Goal: Transaction & Acquisition: Purchase product/service

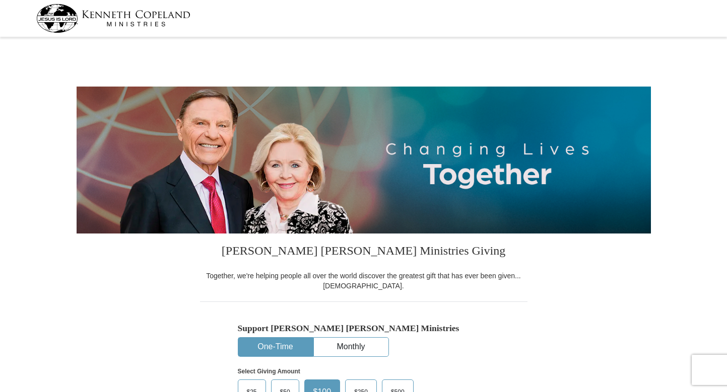
select select "CA"
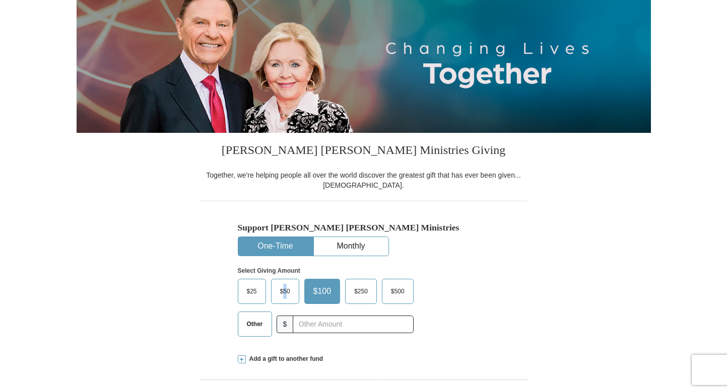
click at [285, 292] on span "$50" at bounding box center [285, 291] width 20 height 15
click at [289, 292] on span "$50" at bounding box center [285, 291] width 20 height 15
click at [0, 0] on input "$50" at bounding box center [0, 0] width 0 height 0
click at [289, 292] on span "$50" at bounding box center [287, 291] width 24 height 15
click at [0, 0] on input "$50" at bounding box center [0, 0] width 0 height 0
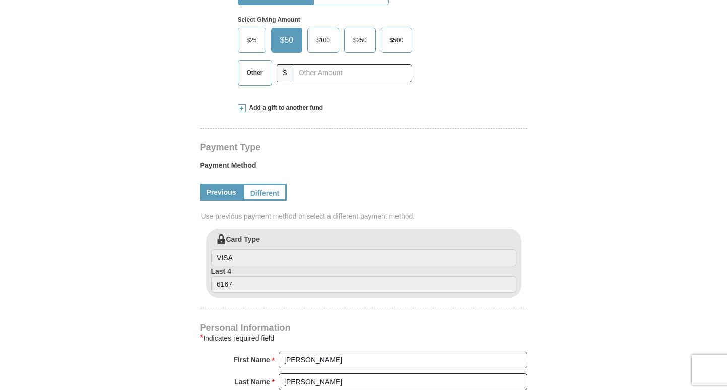
scroll to position [353, 0]
click at [281, 239] on label "Card Type VISA" at bounding box center [363, 250] width 305 height 32
click at [281, 249] on input "VISA" at bounding box center [363, 257] width 305 height 17
click at [266, 235] on label "Card Type VISA" at bounding box center [363, 250] width 305 height 32
click at [266, 249] on input "VISA" at bounding box center [363, 257] width 305 height 17
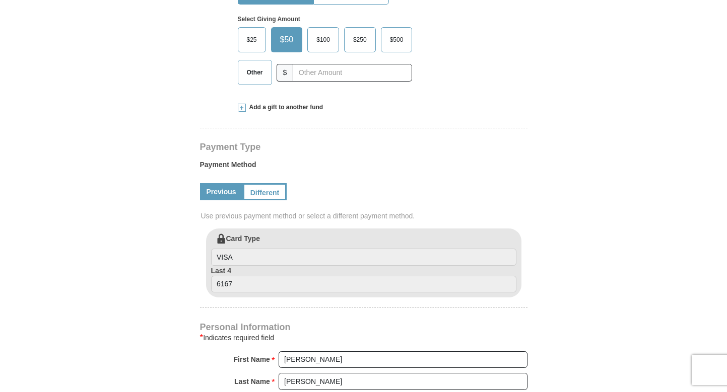
click at [276, 241] on label "Card Type VISA" at bounding box center [363, 250] width 305 height 32
click at [276, 249] on input "VISA" at bounding box center [363, 257] width 305 height 17
drag, startPoint x: 276, startPoint y: 241, endPoint x: 257, endPoint y: 252, distance: 21.3
click at [257, 255] on label "Card Type VISA" at bounding box center [363, 250] width 305 height 32
click at [267, 238] on label "Card Type VISA" at bounding box center [363, 250] width 305 height 32
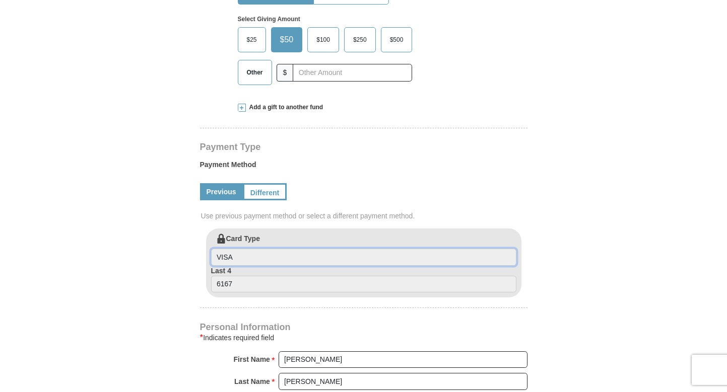
click at [267, 249] on input "VISA" at bounding box center [363, 257] width 305 height 17
click at [268, 237] on label "Card Type VISA" at bounding box center [363, 250] width 305 height 32
click at [268, 249] on input "VISA" at bounding box center [363, 257] width 305 height 17
click at [274, 237] on label "Card Type VISA" at bounding box center [363, 250] width 305 height 32
click at [274, 249] on input "VISA" at bounding box center [363, 257] width 305 height 17
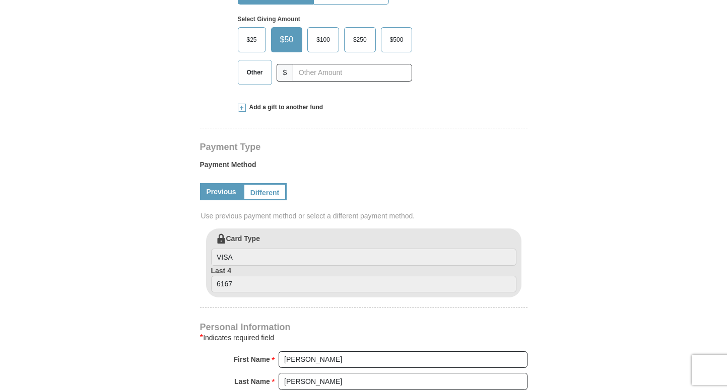
click at [277, 237] on label "Card Type VISA" at bounding box center [363, 250] width 305 height 32
click at [277, 249] on input "VISA" at bounding box center [363, 257] width 305 height 17
click at [277, 237] on label "Card Type VISA" at bounding box center [363, 250] width 305 height 32
click at [277, 249] on input "VISA" at bounding box center [363, 257] width 305 height 17
click at [277, 237] on label "Card Type VISA" at bounding box center [363, 250] width 305 height 32
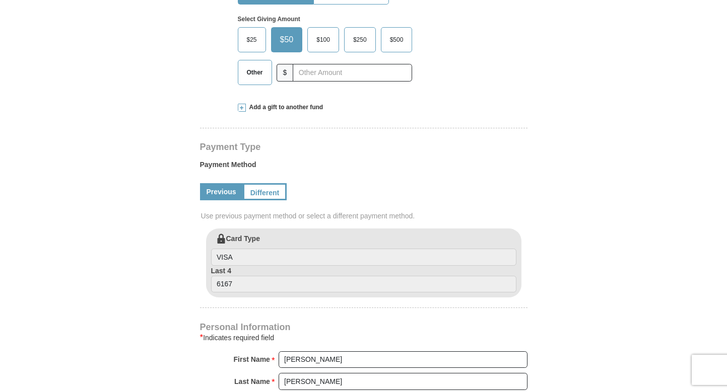
click at [277, 249] on input "VISA" at bounding box center [363, 257] width 305 height 17
click at [277, 237] on label "Card Type VISA" at bounding box center [363, 250] width 305 height 32
click at [277, 249] on input "VISA" at bounding box center [363, 257] width 305 height 17
click at [248, 286] on input "6167" at bounding box center [363, 284] width 305 height 17
click at [274, 237] on label "Card Type VISA" at bounding box center [363, 250] width 305 height 32
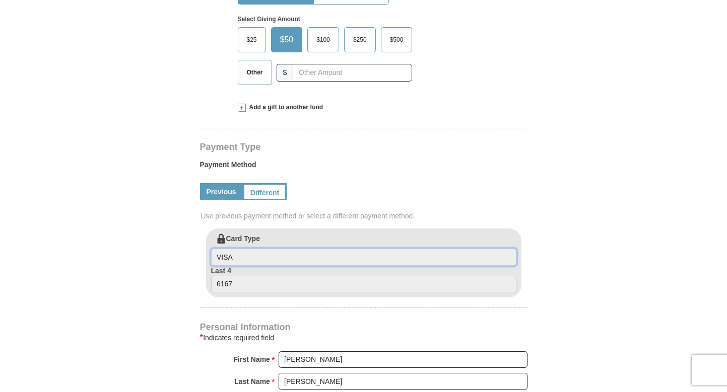
click at [274, 249] on input "VISA" at bounding box center [363, 257] width 305 height 17
click at [274, 237] on label "Card Type VISA" at bounding box center [363, 250] width 305 height 32
click at [274, 249] on input "VISA" at bounding box center [363, 257] width 305 height 17
click at [274, 237] on label "Card Type VISA" at bounding box center [363, 250] width 305 height 32
click at [274, 249] on input "VISA" at bounding box center [363, 257] width 305 height 17
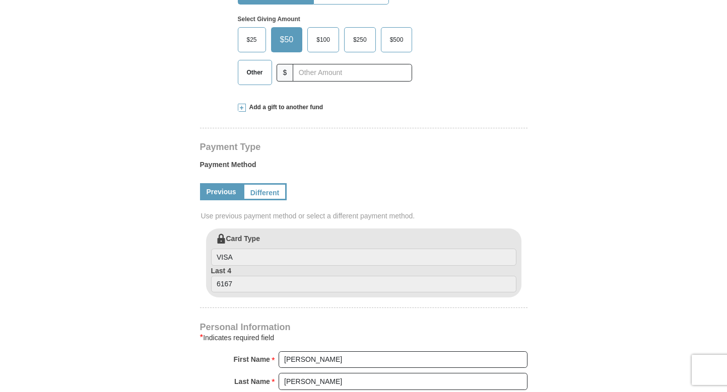
click at [212, 194] on link "Previous" at bounding box center [221, 191] width 43 height 17
click at [218, 191] on link "Previous" at bounding box center [221, 191] width 43 height 17
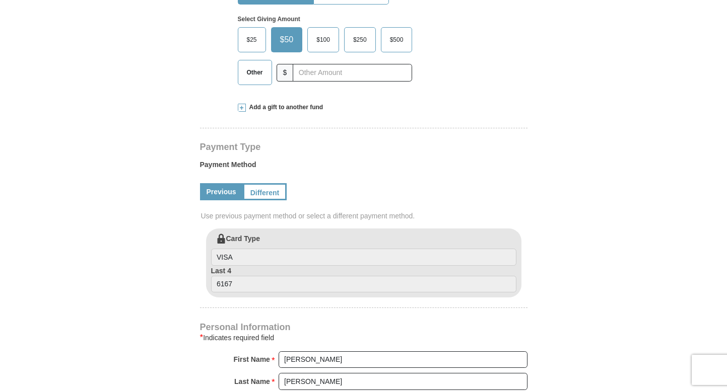
click at [218, 191] on link "Previous" at bounding box center [221, 191] width 43 height 17
click at [295, 239] on label "Card Type VISA" at bounding box center [363, 250] width 305 height 32
click at [295, 249] on input "VISA" at bounding box center [363, 257] width 305 height 17
click at [295, 239] on label "Card Type VISA" at bounding box center [363, 250] width 305 height 32
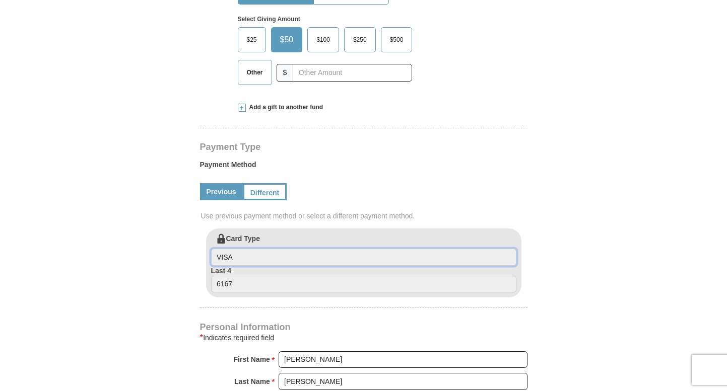
click at [295, 249] on input "VISA" at bounding box center [363, 257] width 305 height 17
click at [293, 240] on label "Card Type VISA" at bounding box center [363, 250] width 305 height 32
click at [293, 249] on input "VISA" at bounding box center [363, 257] width 305 height 17
click at [215, 192] on link "Previous" at bounding box center [221, 191] width 43 height 17
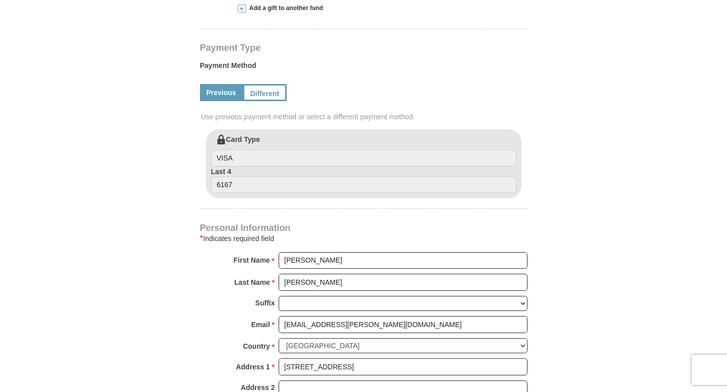
scroll to position [453, 0]
click at [278, 140] on label "Card Type VISA" at bounding box center [363, 149] width 305 height 32
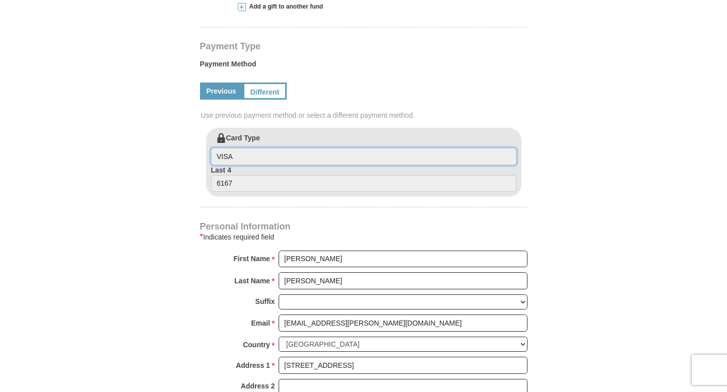
click at [278, 148] on input "VISA" at bounding box center [363, 156] width 305 height 17
click at [278, 140] on label "Card Type VISA" at bounding box center [363, 149] width 305 height 32
click at [278, 148] on input "VISA" at bounding box center [363, 156] width 305 height 17
click at [214, 90] on link "Previous" at bounding box center [221, 91] width 43 height 17
click at [214, 92] on link "Previous" at bounding box center [221, 91] width 43 height 17
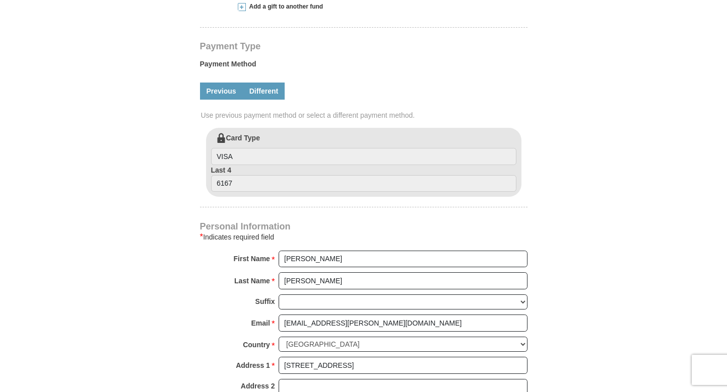
click at [257, 91] on link "Different" at bounding box center [264, 91] width 42 height 17
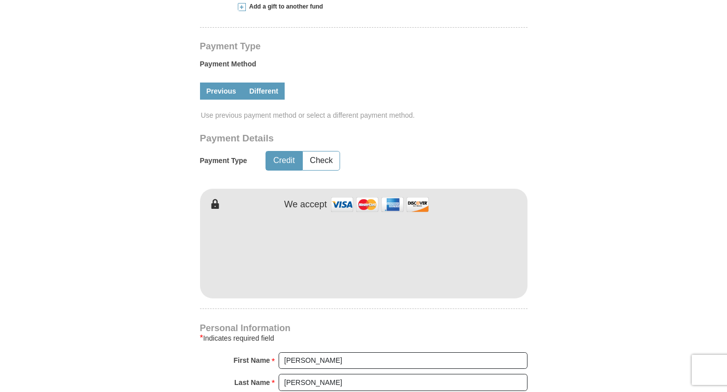
click at [208, 94] on link "Previous" at bounding box center [221, 91] width 43 height 17
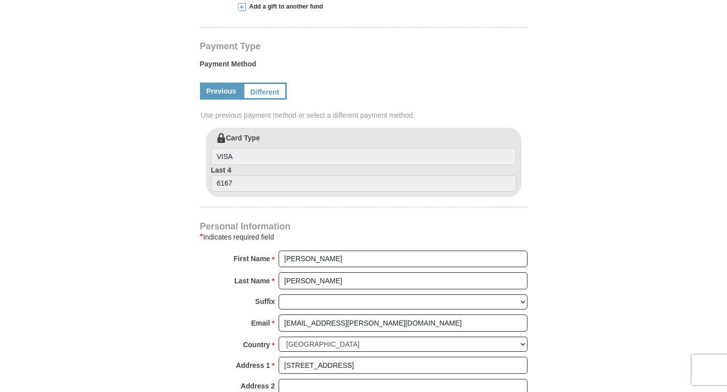
click at [273, 133] on div "Card Type VISA Last 4 6167" at bounding box center [363, 162] width 315 height 69
click at [211, 92] on link "Previous" at bounding box center [221, 91] width 43 height 17
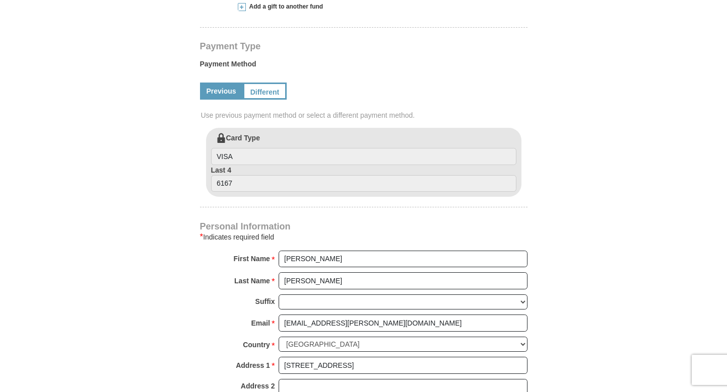
click at [211, 92] on link "Previous" at bounding box center [221, 91] width 43 height 17
click at [211, 93] on link "Previous" at bounding box center [221, 91] width 43 height 17
click at [313, 87] on div "Previous Different" at bounding box center [364, 91] width 328 height 34
click at [265, 92] on link "Different" at bounding box center [264, 91] width 42 height 17
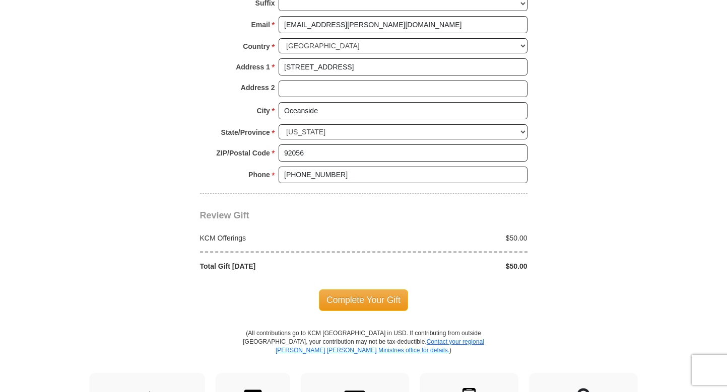
scroll to position [857, 0]
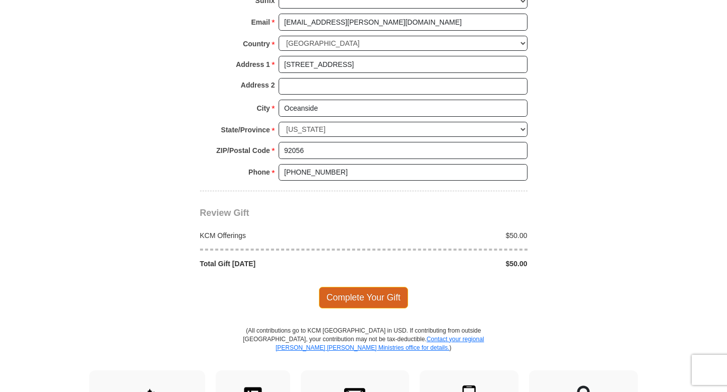
click at [335, 296] on span "Complete Your Gift" at bounding box center [363, 297] width 89 height 21
